Goal: Communication & Community: Answer question/provide support

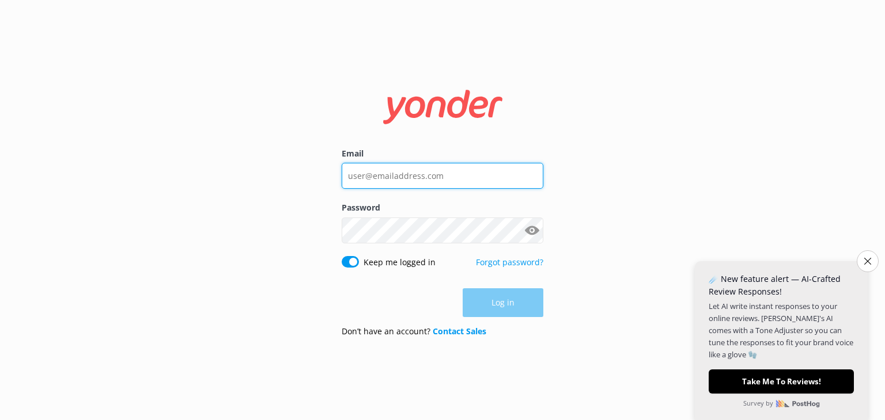
type input "[EMAIL_ADDRESS][DOMAIN_NAME]"
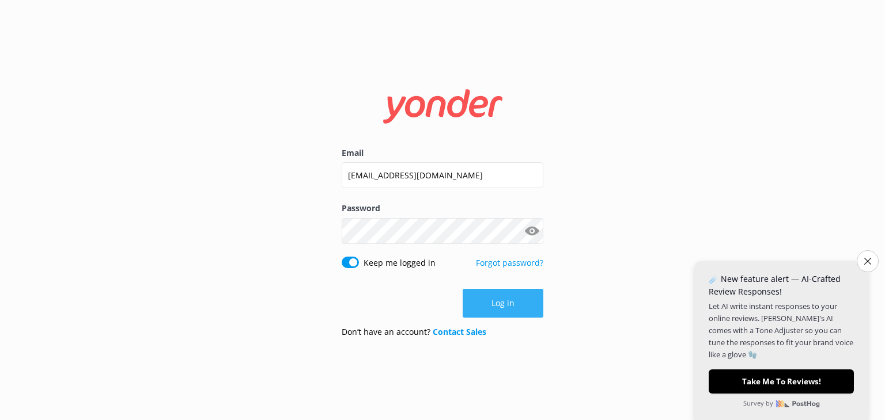
click at [496, 303] on button "Log in" at bounding box center [502, 303] width 81 height 29
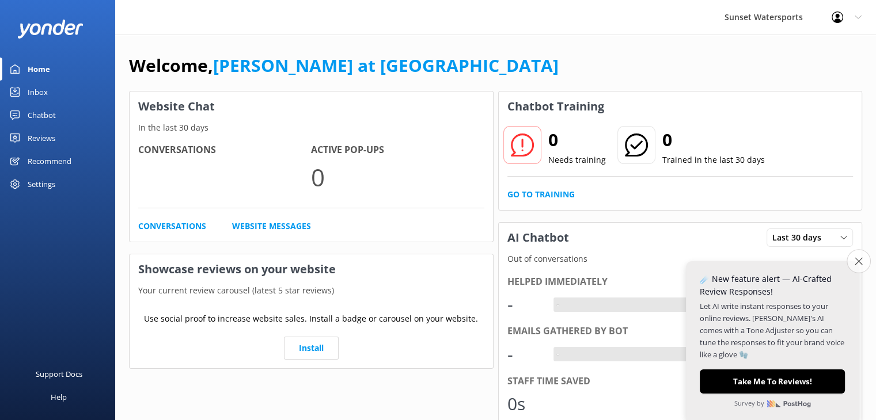
click at [864, 260] on button "Close survey" at bounding box center [859, 261] width 24 height 24
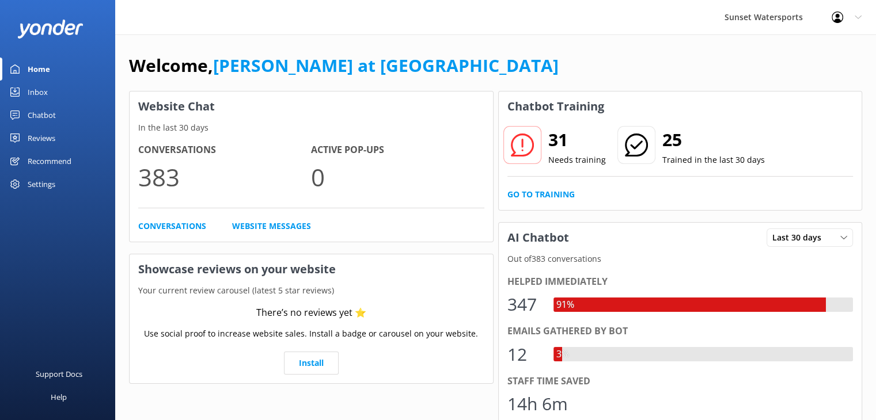
click at [21, 86] on link "Inbox" at bounding box center [57, 92] width 115 height 23
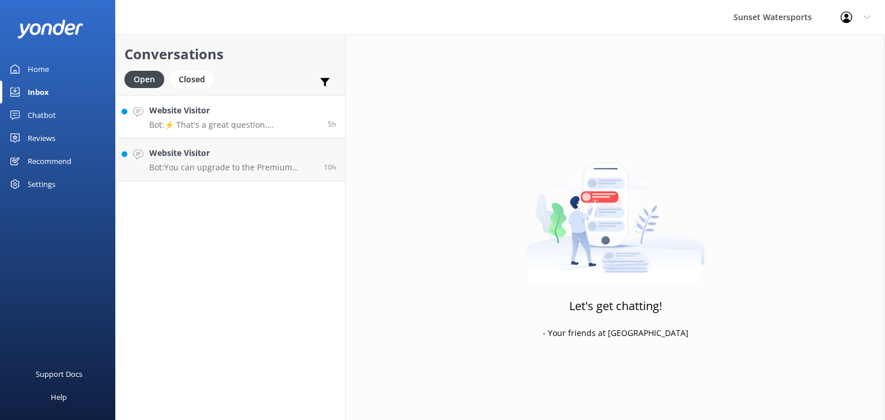
click at [221, 120] on p "Bot: ⚡ That's a great question, unfortunately I do not know the answer. I'm goi…" at bounding box center [234, 125] width 170 height 10
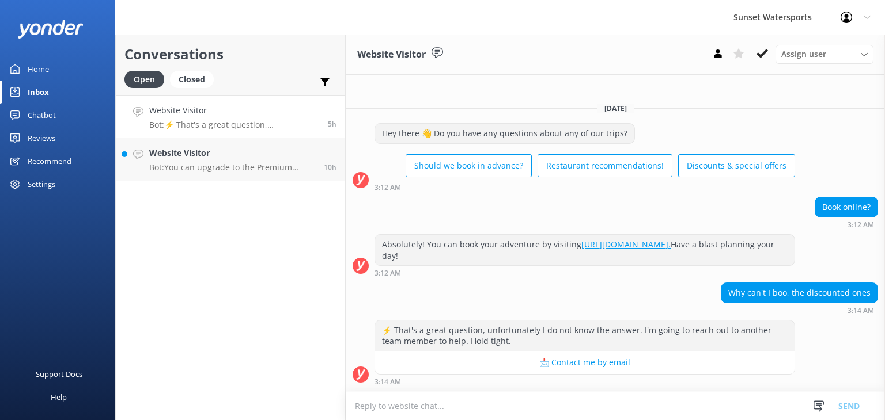
click at [581, 245] on link "[URL][DOMAIN_NAME]." at bounding box center [625, 244] width 89 height 11
click at [182, 159] on h4 "Website Visitor" at bounding box center [232, 153] width 166 height 13
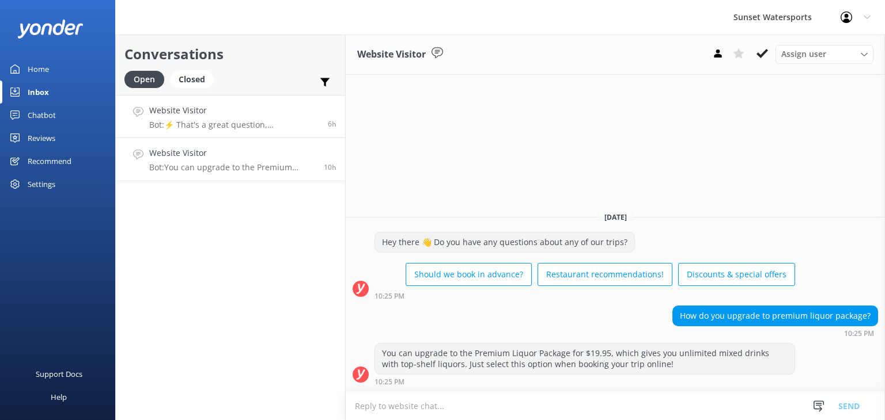
click at [163, 118] on div "Website Visitor Bot: ⚡ That's a great question, unfortunately I do not know the…" at bounding box center [234, 116] width 170 height 25
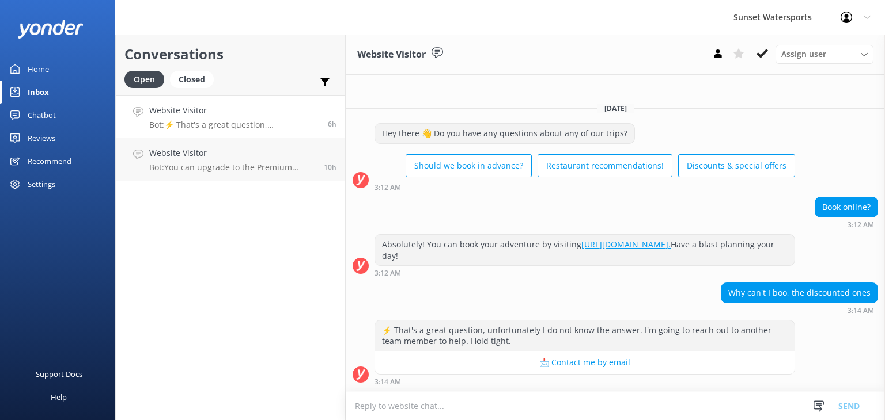
click at [175, 282] on div "Conversations Open Closed Important Assigned to me Unassigned Website Visitor B…" at bounding box center [230, 228] width 230 height 386
